Goal: Task Accomplishment & Management: Use online tool/utility

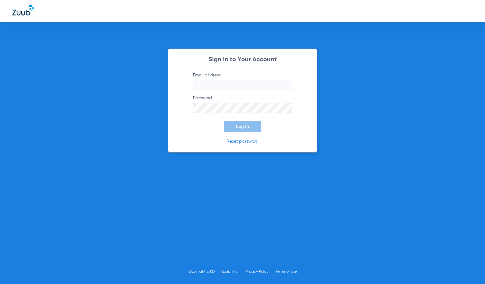
type input "[EMAIL_ADDRESS][DOMAIN_NAME]"
click at [235, 129] on button "Log In" at bounding box center [243, 126] width 38 height 11
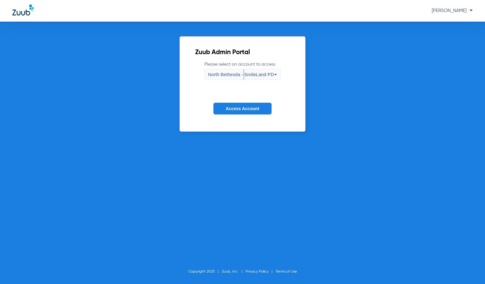
click at [244, 73] on span "North Bethesda - SmileLand PD" at bounding box center [241, 74] width 66 height 5
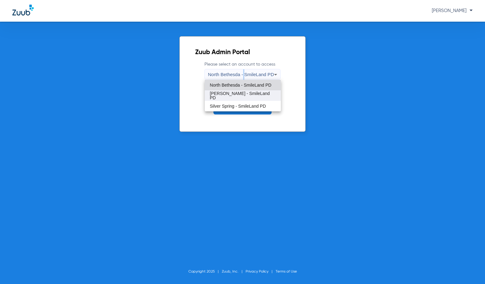
click at [241, 99] on mat-option "[PERSON_NAME] - SmileLand PD" at bounding box center [243, 95] width 76 height 11
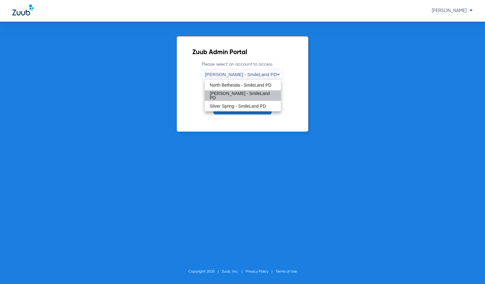
click at [242, 109] on span "Access Account" at bounding box center [242, 108] width 33 height 5
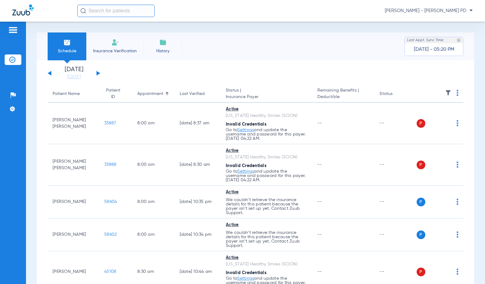
click at [31, 228] on div "Schedule Insurance Verification History Last Appt. Sync Time: [DATE] - 05:20 PM…" at bounding box center [255, 153] width 459 height 262
click at [450, 92] on th at bounding box center [439, 93] width 47 height 17
click at [456, 93] on img at bounding box center [457, 93] width 2 height 6
click at [415, 121] on button "Verify All" at bounding box center [429, 117] width 49 height 12
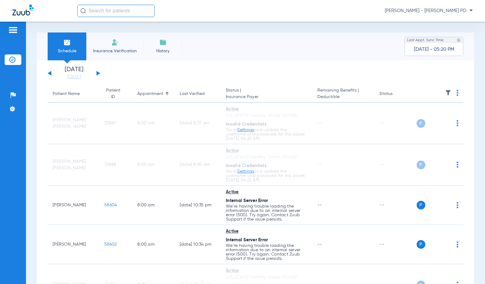
click at [383, 58] on div "Schedule Insurance Verification History Last Appt. Sync Time: [DATE] - 05:20 PM" at bounding box center [255, 46] width 437 height 28
